Goal: Task Accomplishment & Management: Manage account settings

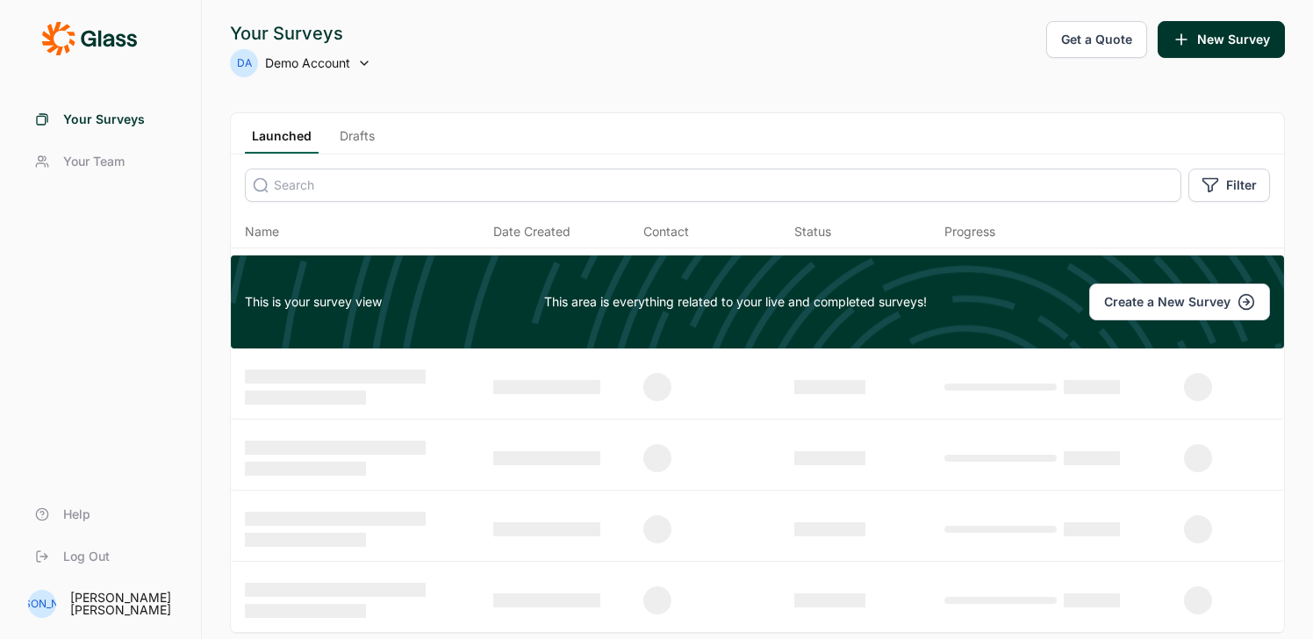
click at [61, 161] on link "Your Team" at bounding box center [100, 161] width 159 height 42
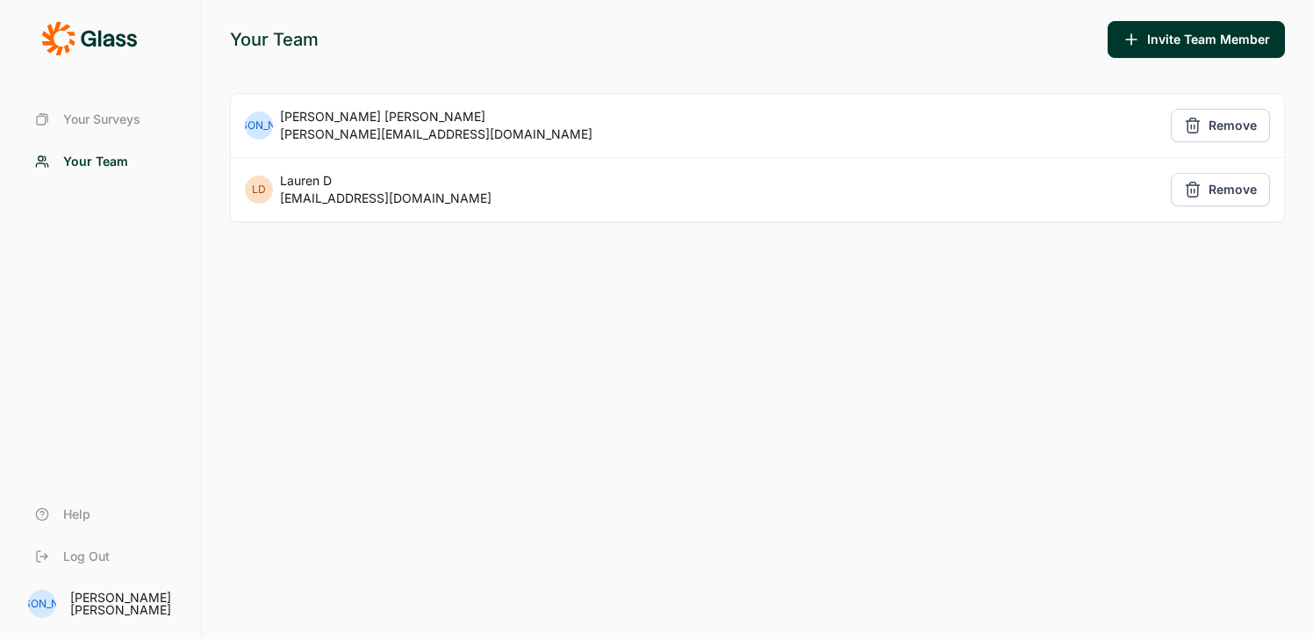
click at [118, 126] on span "Your Surveys" at bounding box center [101, 120] width 77 height 18
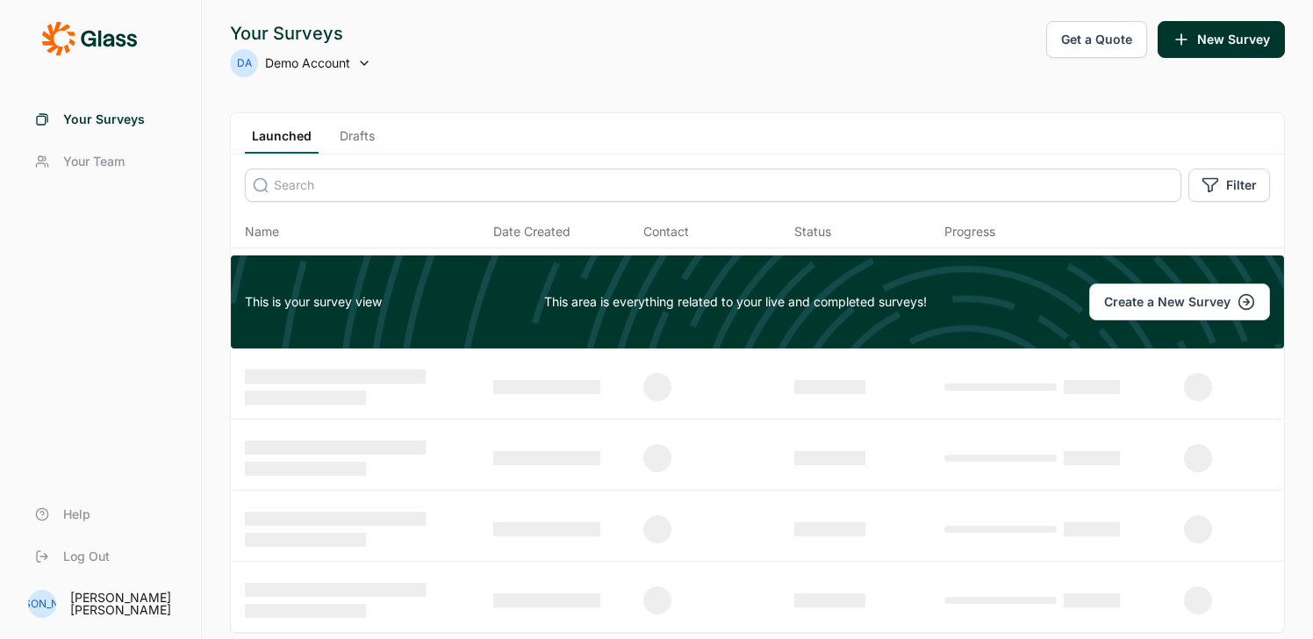
click at [323, 63] on span "Demo Account" at bounding box center [307, 63] width 85 height 18
click at [373, 67] on div "Your Surveys DA Demo Account Get a Quote New Survey" at bounding box center [757, 49] width 1055 height 56
click at [95, 556] on span "Log Out" at bounding box center [86, 557] width 47 height 18
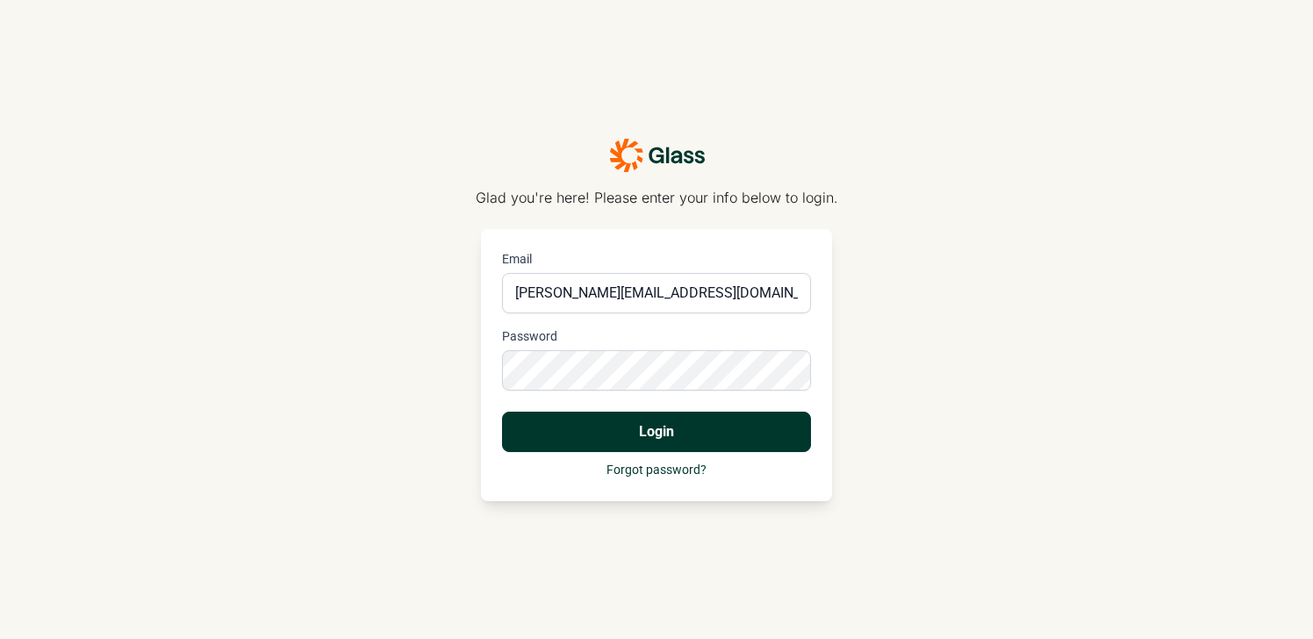
click at [589, 298] on input "[PERSON_NAME][EMAIL_ADDRESS][DOMAIN_NAME]" at bounding box center [656, 293] width 309 height 40
type input "[PERSON_NAME][EMAIL_ADDRESS][DOMAIN_NAME]"
click at [502, 412] on button "Login" at bounding box center [656, 432] width 309 height 40
click at [824, 309] on div "Email jonathan@getgauge.co Password Login Forgot password?" at bounding box center [656, 365] width 351 height 272
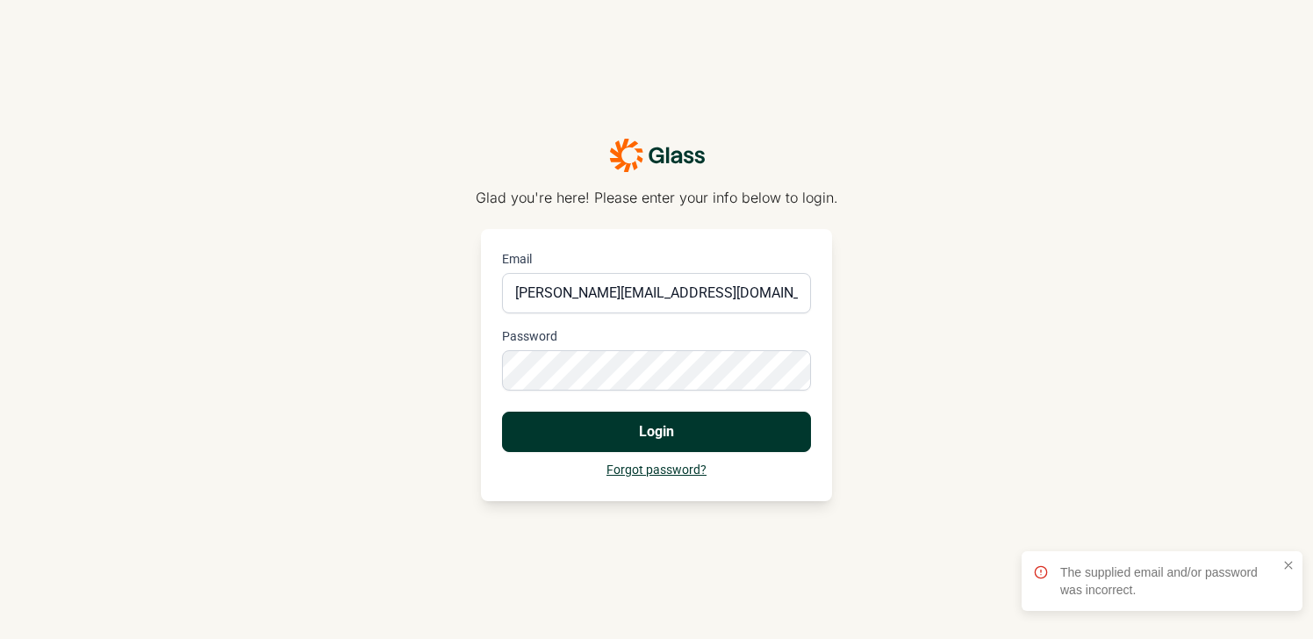
click at [642, 477] on link "Forgot password?" at bounding box center [656, 470] width 100 height 14
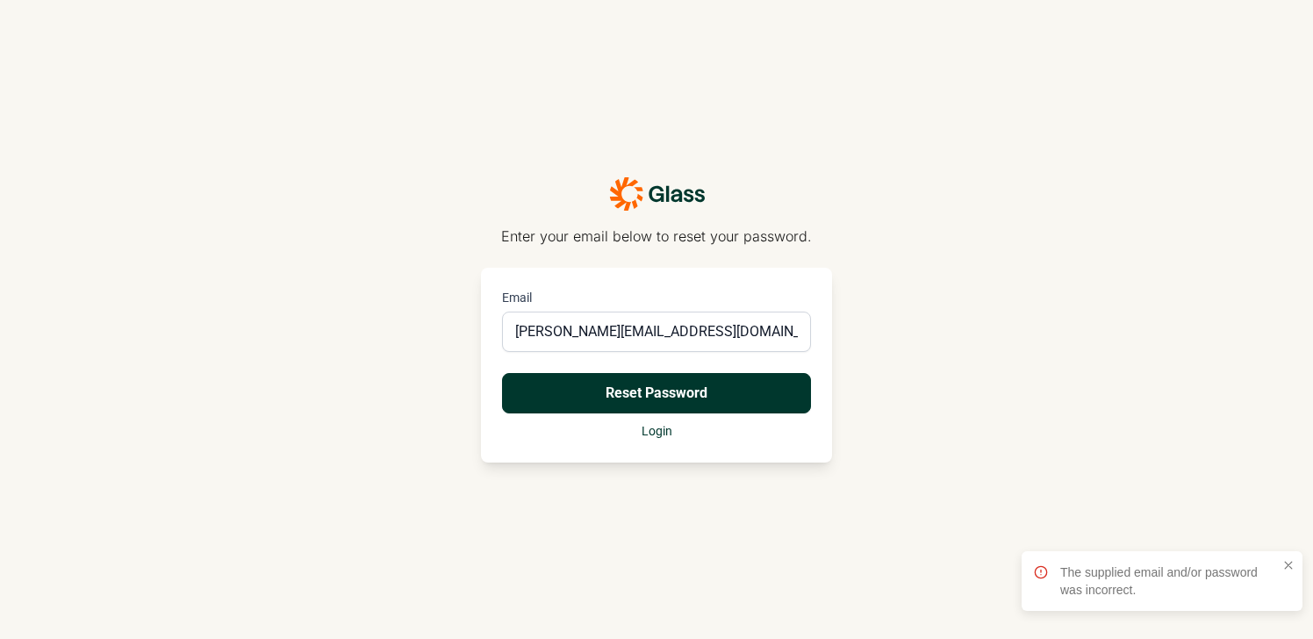
click at [599, 329] on input "[PERSON_NAME][EMAIL_ADDRESS][DOMAIN_NAME]" at bounding box center [656, 332] width 309 height 40
click at [685, 339] on input "jonathan@getgauge.com" at bounding box center [656, 332] width 309 height 40
type input "[PERSON_NAME][EMAIL_ADDRESS][DOMAIN_NAME]"
click at [709, 389] on button "Reset Password" at bounding box center [656, 393] width 309 height 40
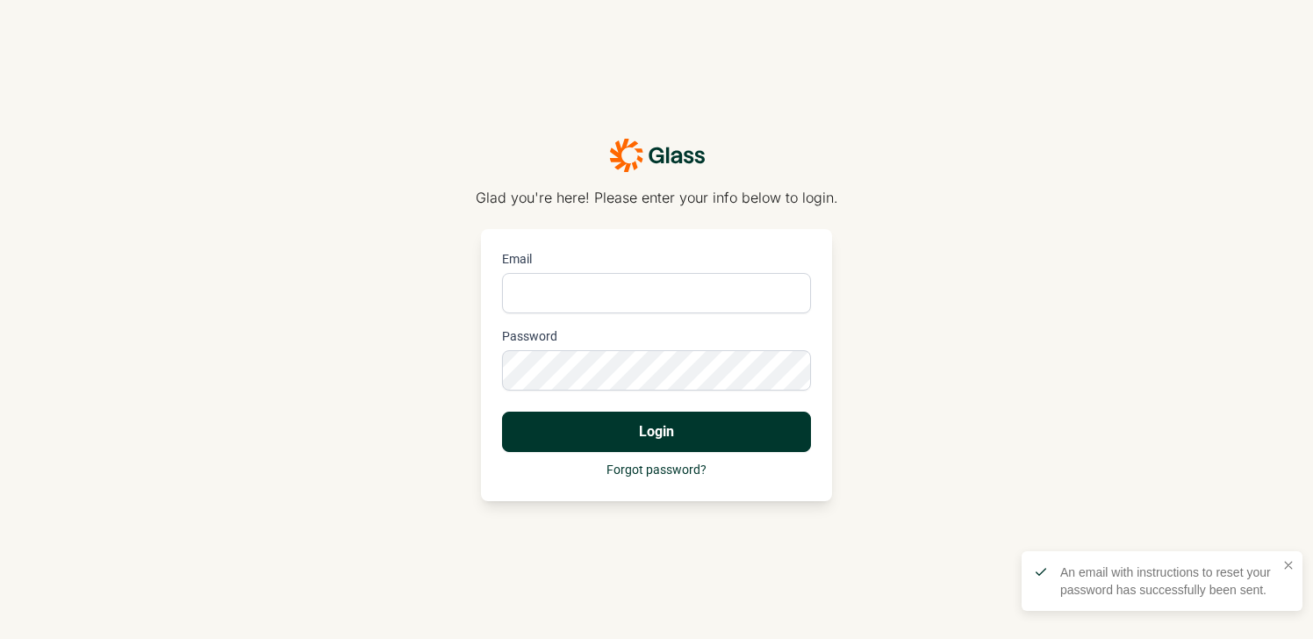
type input "[PERSON_NAME][EMAIL_ADDRESS][DOMAIN_NAME]"
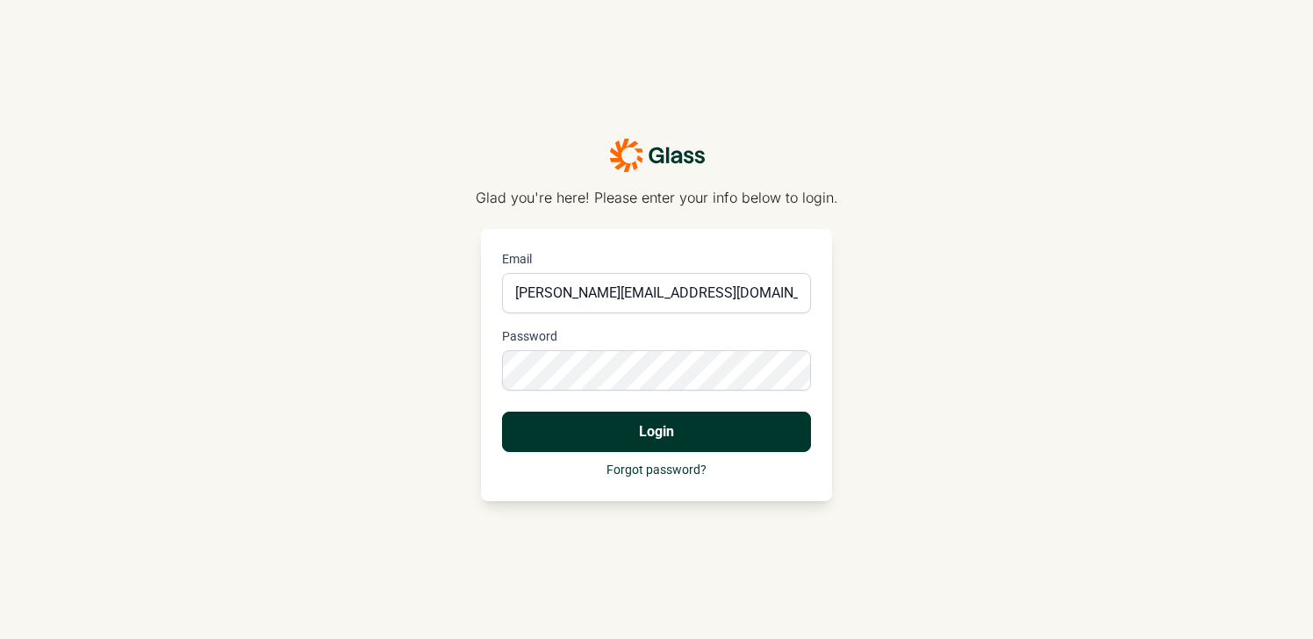
click at [625, 437] on button "Login" at bounding box center [656, 432] width 309 height 40
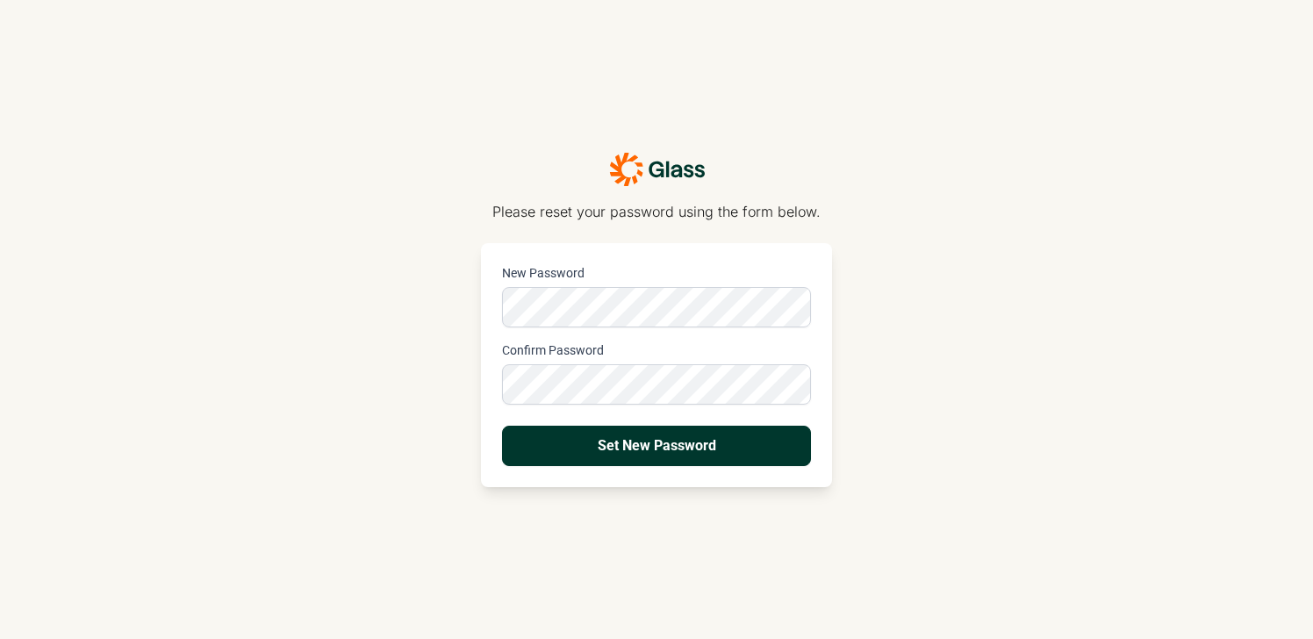
click at [975, 289] on div "Please reset your password using the form below. New Password Confirm Password …" at bounding box center [656, 319] width 1313 height 639
click at [699, 448] on button "Set New Password" at bounding box center [656, 446] width 309 height 40
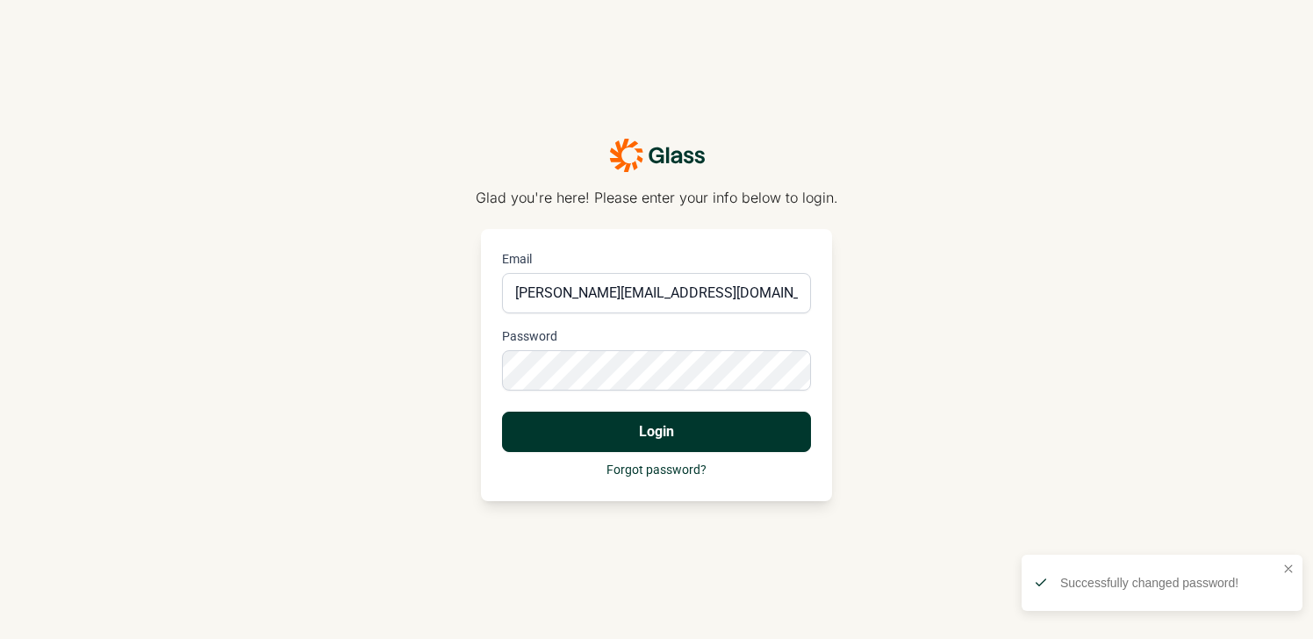
click at [502, 273] on div at bounding box center [502, 273] width 0 height 0
type input "[PERSON_NAME][EMAIL_ADDRESS][DOMAIN_NAME]"
click at [652, 419] on button "Login" at bounding box center [656, 432] width 309 height 40
